Goal: Information Seeking & Learning: Learn about a topic

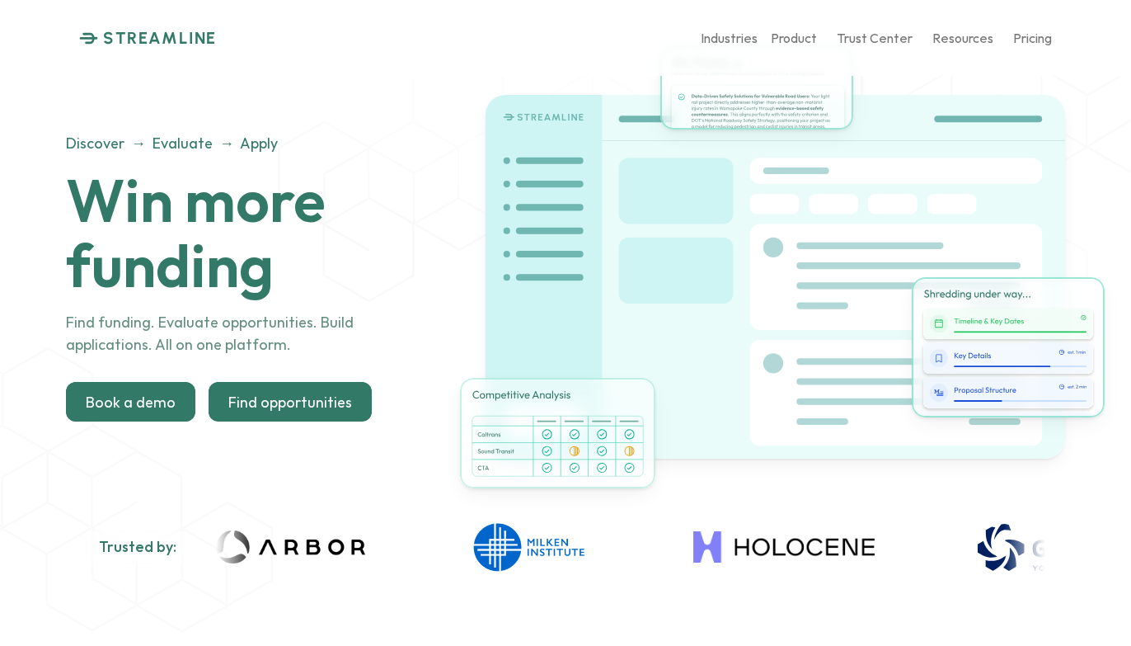
click at [291, 400] on p "Find opportunities" at bounding box center [290, 402] width 124 height 18
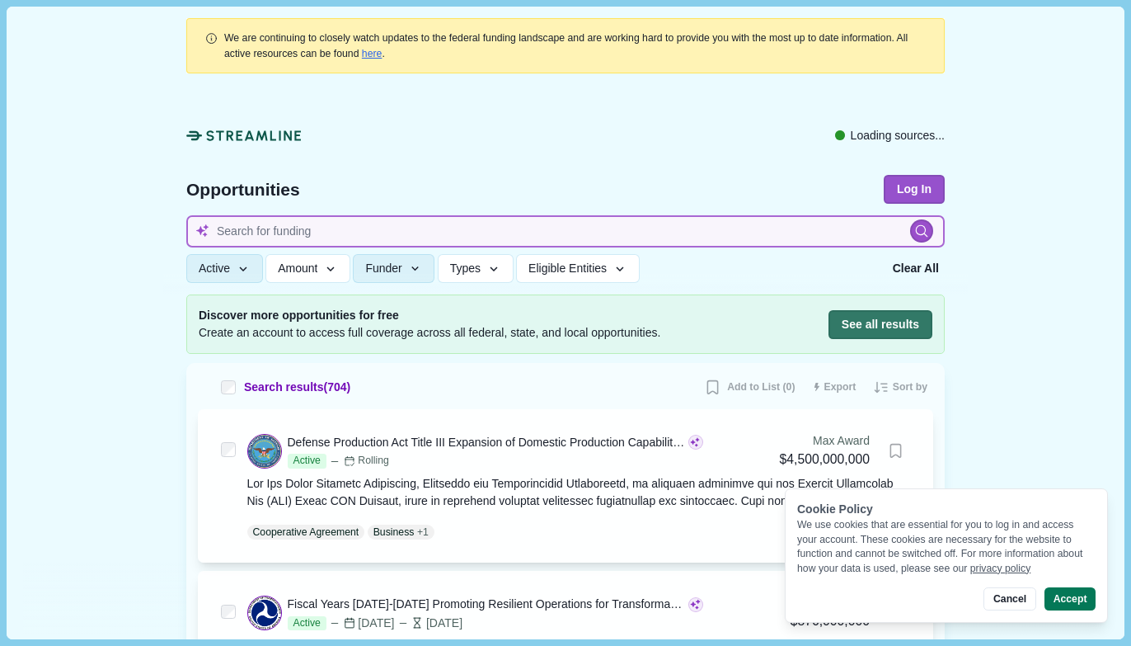
click at [322, 228] on input at bounding box center [565, 231] width 759 height 32
type input "additive manu"
type input "additive manufacturing"
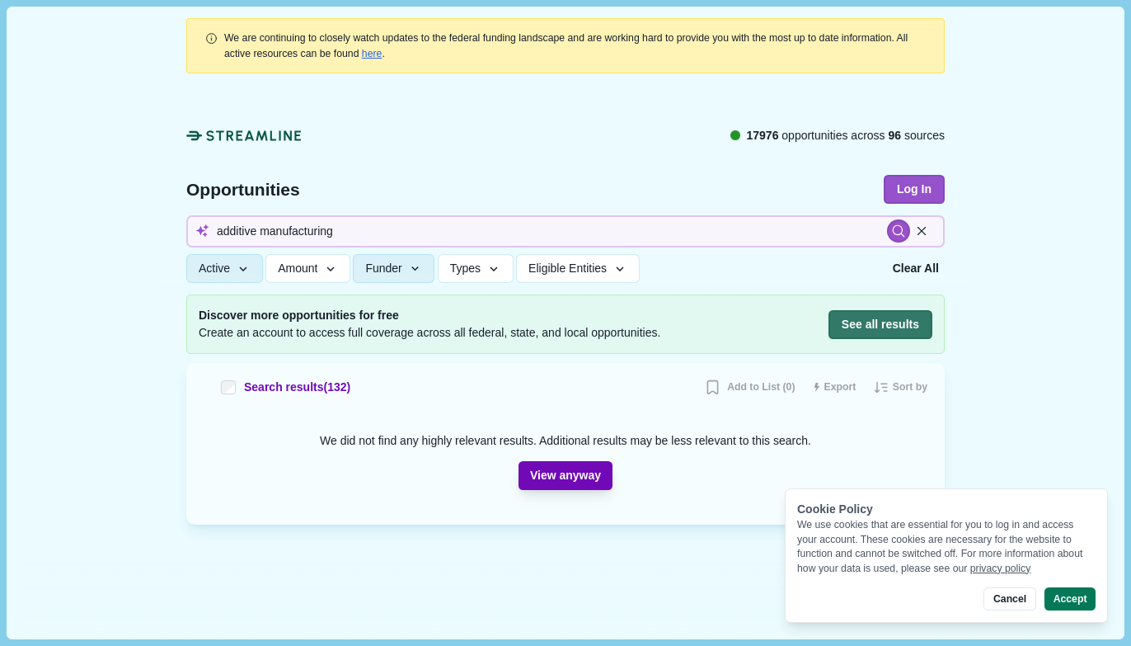
click at [567, 475] on button "View anyway" at bounding box center [566, 475] width 94 height 29
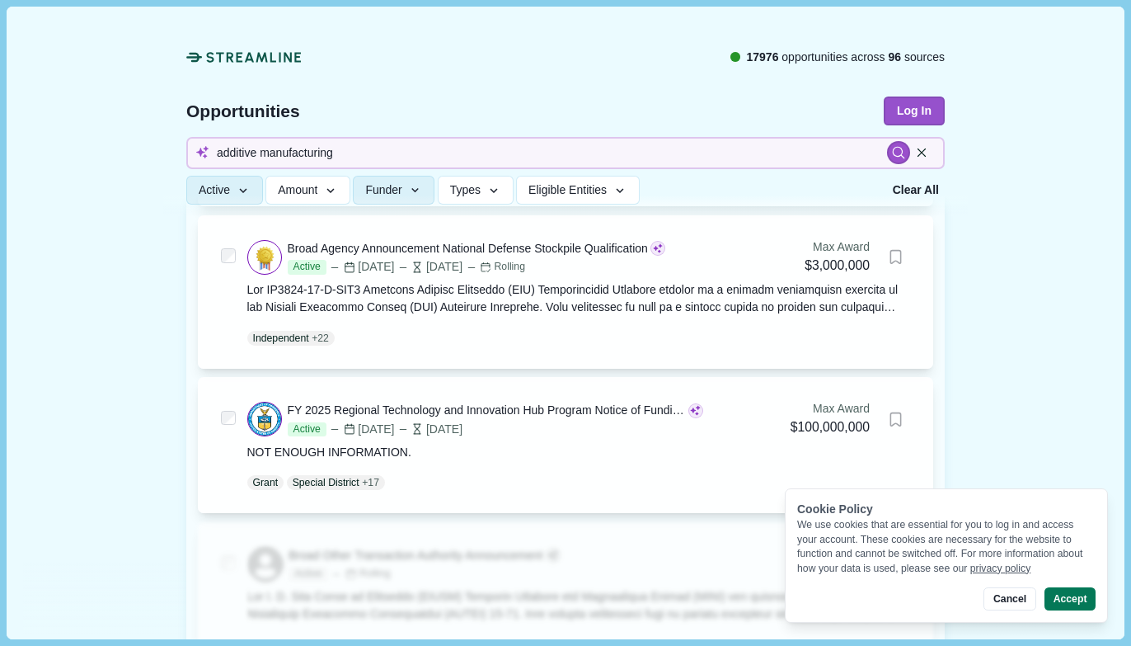
scroll to position [1560, 0]
